Goal: Transaction & Acquisition: Purchase product/service

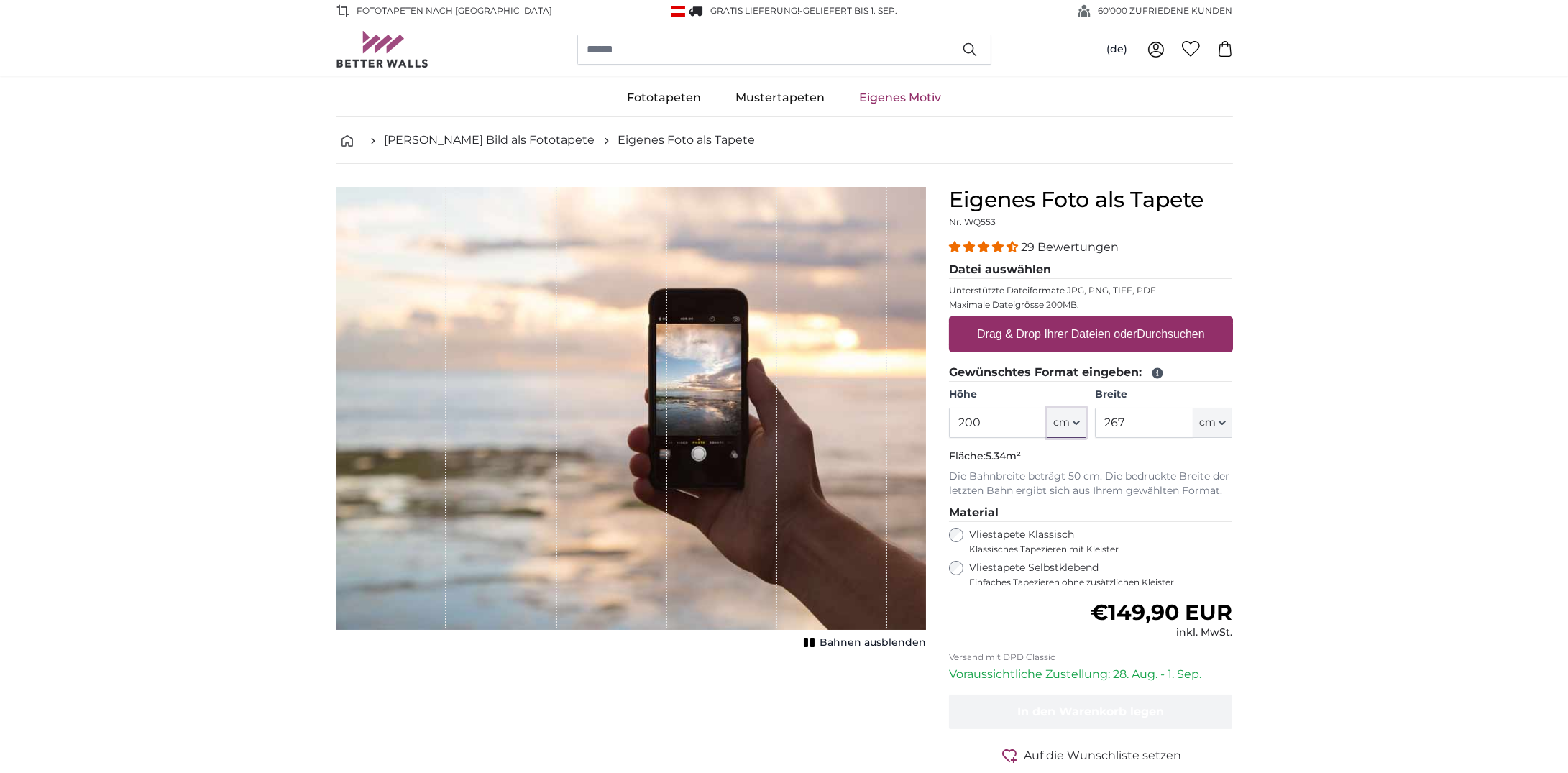
click at [1077, 424] on icon "button" at bounding box center [1076, 422] width 6 height 3
click at [1056, 578] on link "Centimeter (cm)" at bounding box center [1048, 574] width 126 height 25
drag, startPoint x: 997, startPoint y: 534, endPoint x: 902, endPoint y: 529, distance: 95.1
click at [902, 529] on product-detail "Abbrechen Bild zuschneiden Bahnen ausblenden Eigenes Foto als Tapete Nr. WQ553 …" at bounding box center [784, 499] width 920 height 670
type input "250"
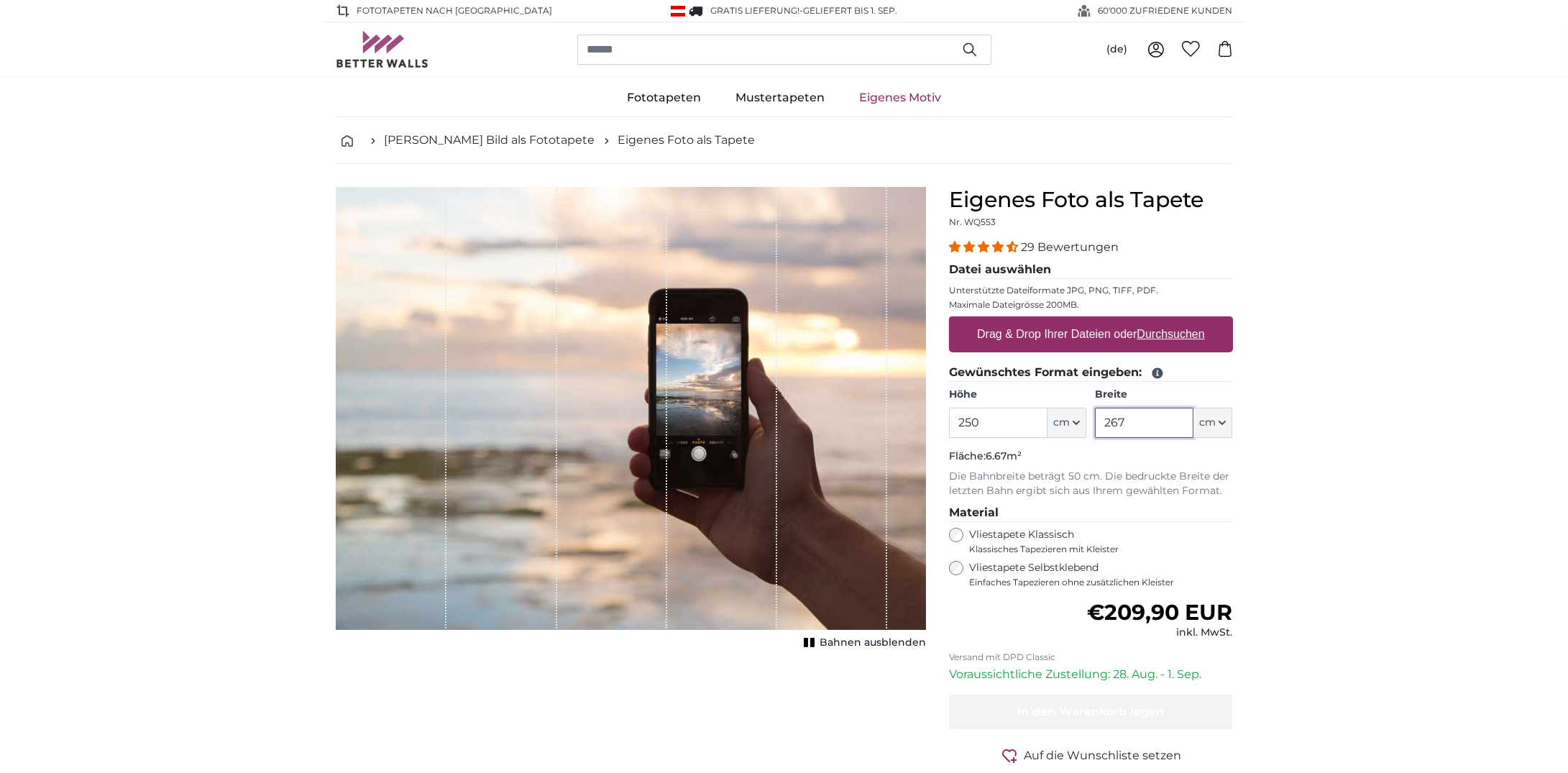
click at [1155, 438] on input "267" at bounding box center [1144, 423] width 98 height 30
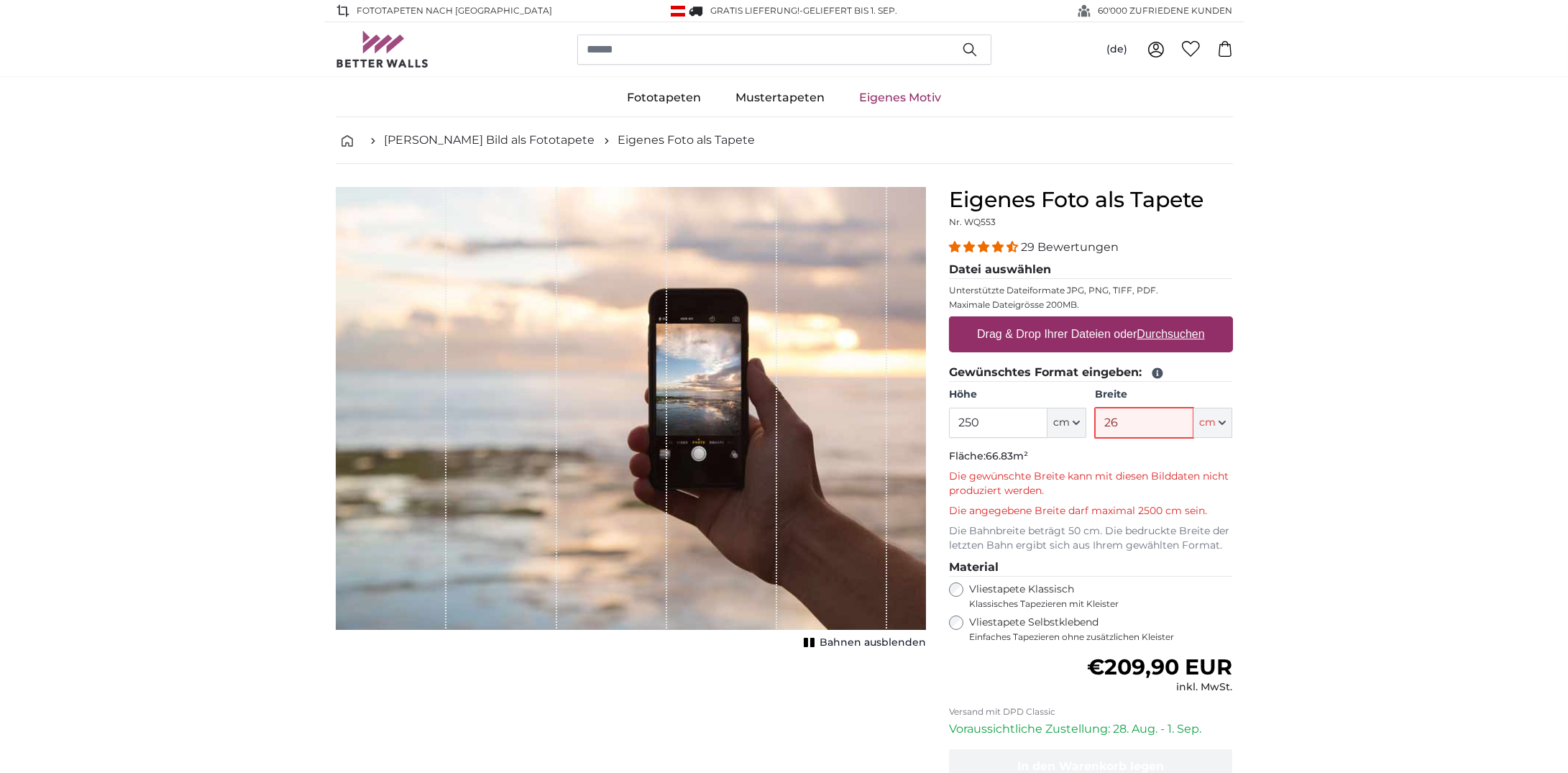
type input "2"
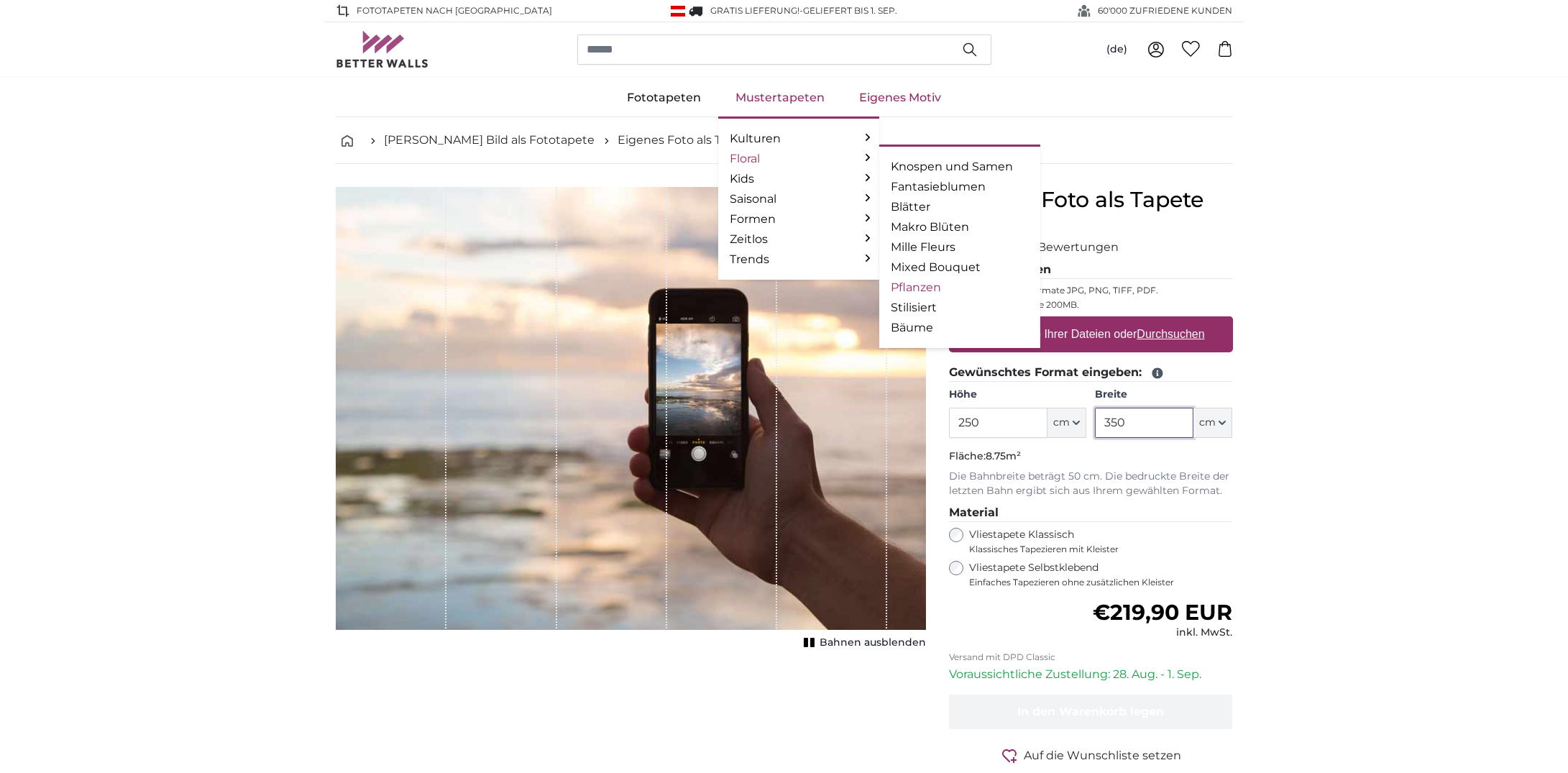
type input "350"
click at [949, 296] on link "Pflanzen" at bounding box center [960, 287] width 138 height 17
